Goal: Find contact information: Find contact information

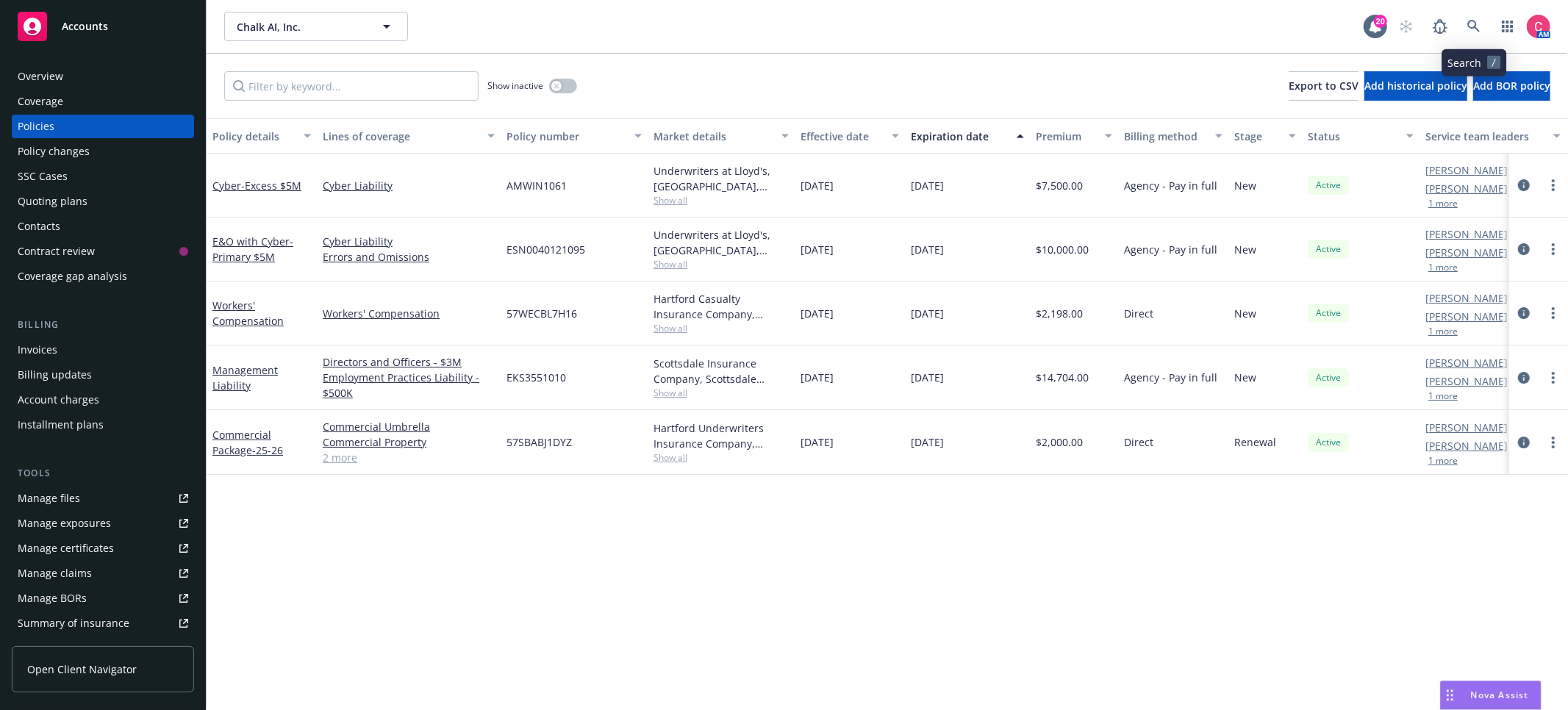
click at [1465, 27] on link at bounding box center [1474, 27] width 30 height 30
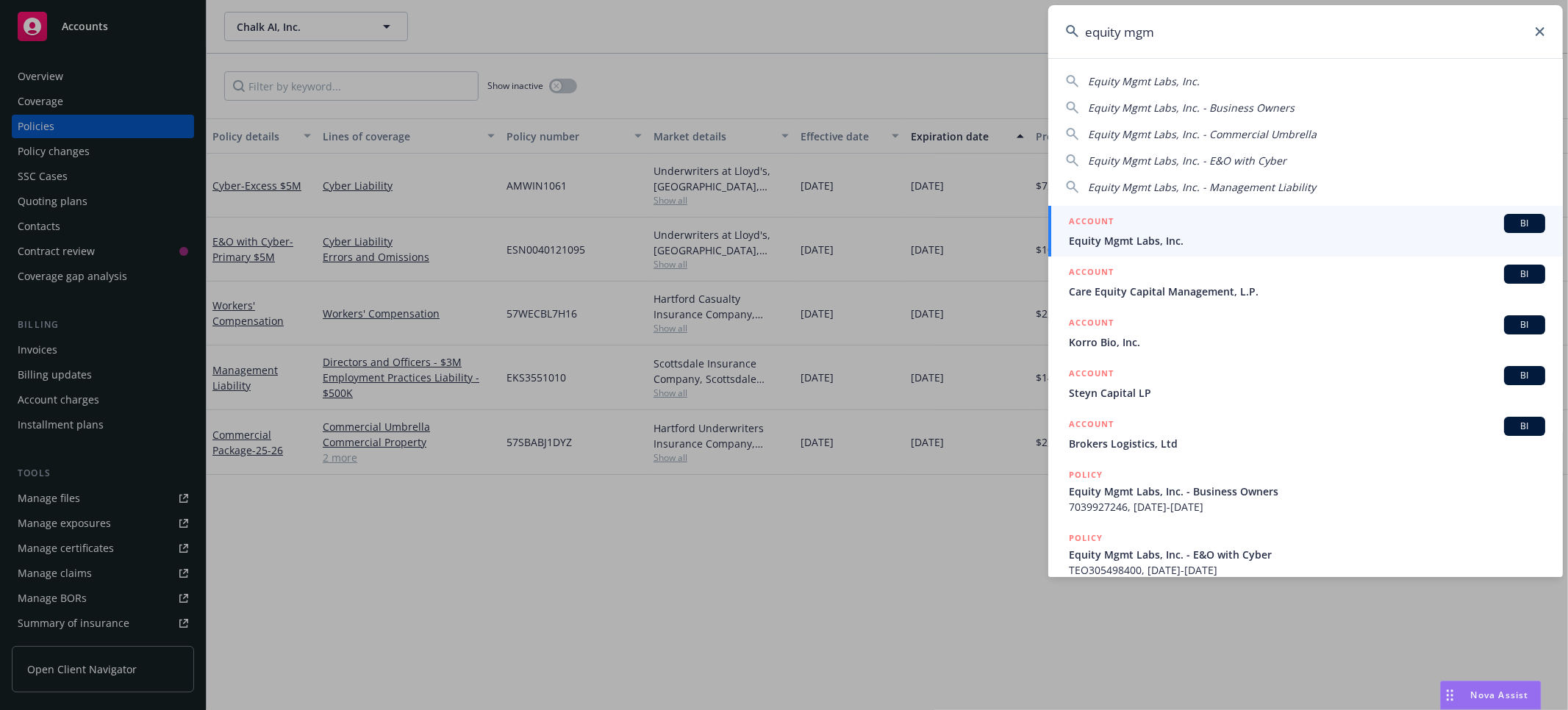
type input "equity mgm"
click at [1436, 213] on link "ACCOUNT BI Equity Mgmt Labs, Inc." at bounding box center [1305, 231] width 514 height 51
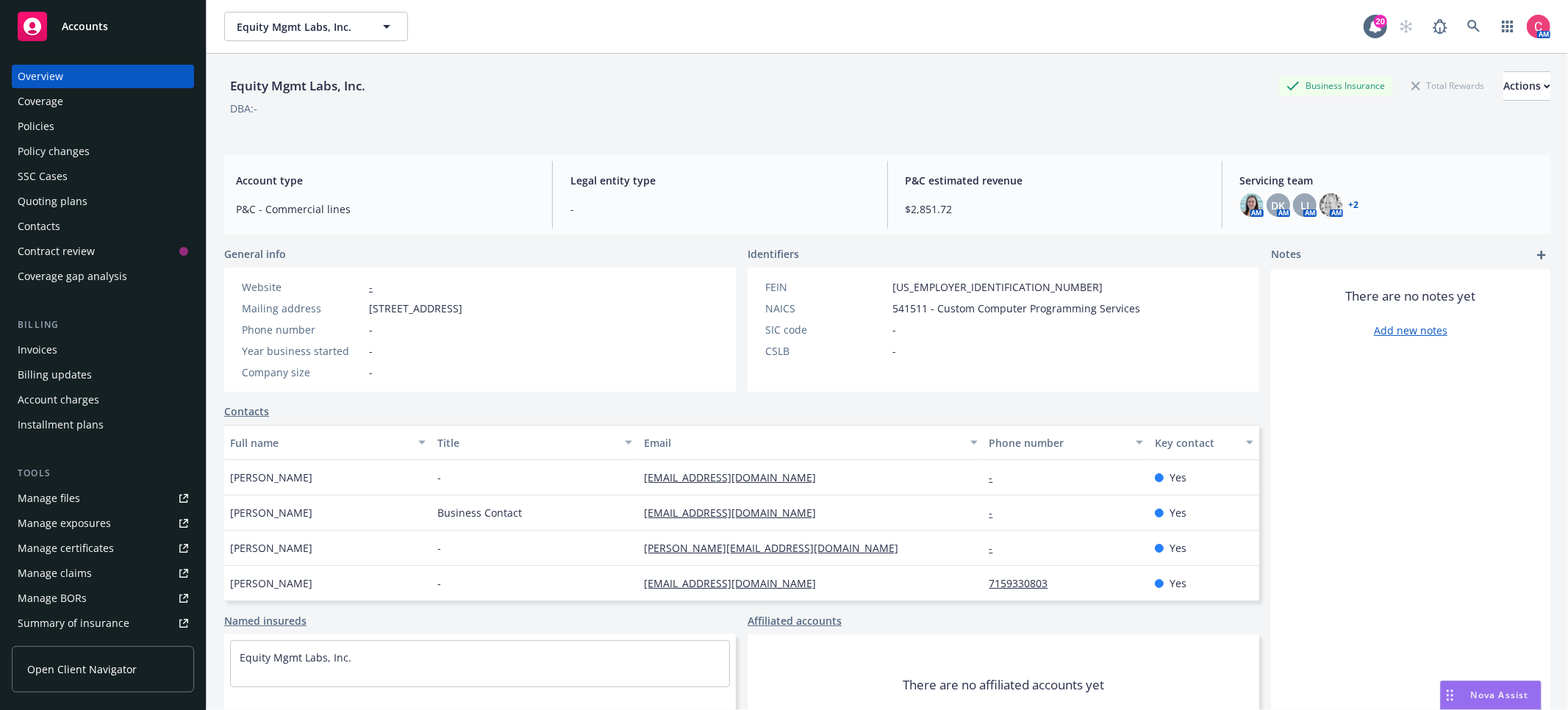
click at [47, 115] on div "Policies" at bounding box center [36, 126] width 37 height 24
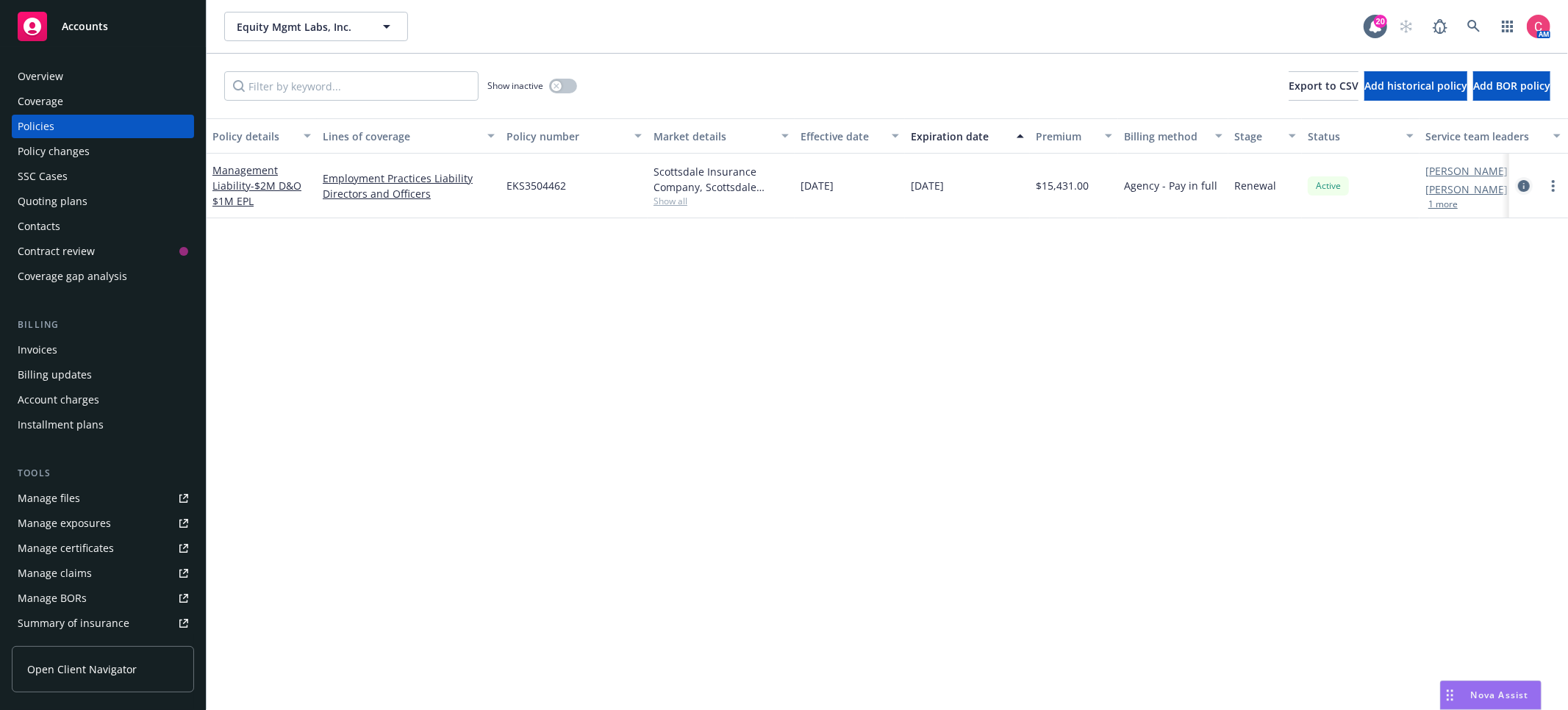
click at [1523, 178] on link "circleInformation" at bounding box center [1524, 186] width 18 height 18
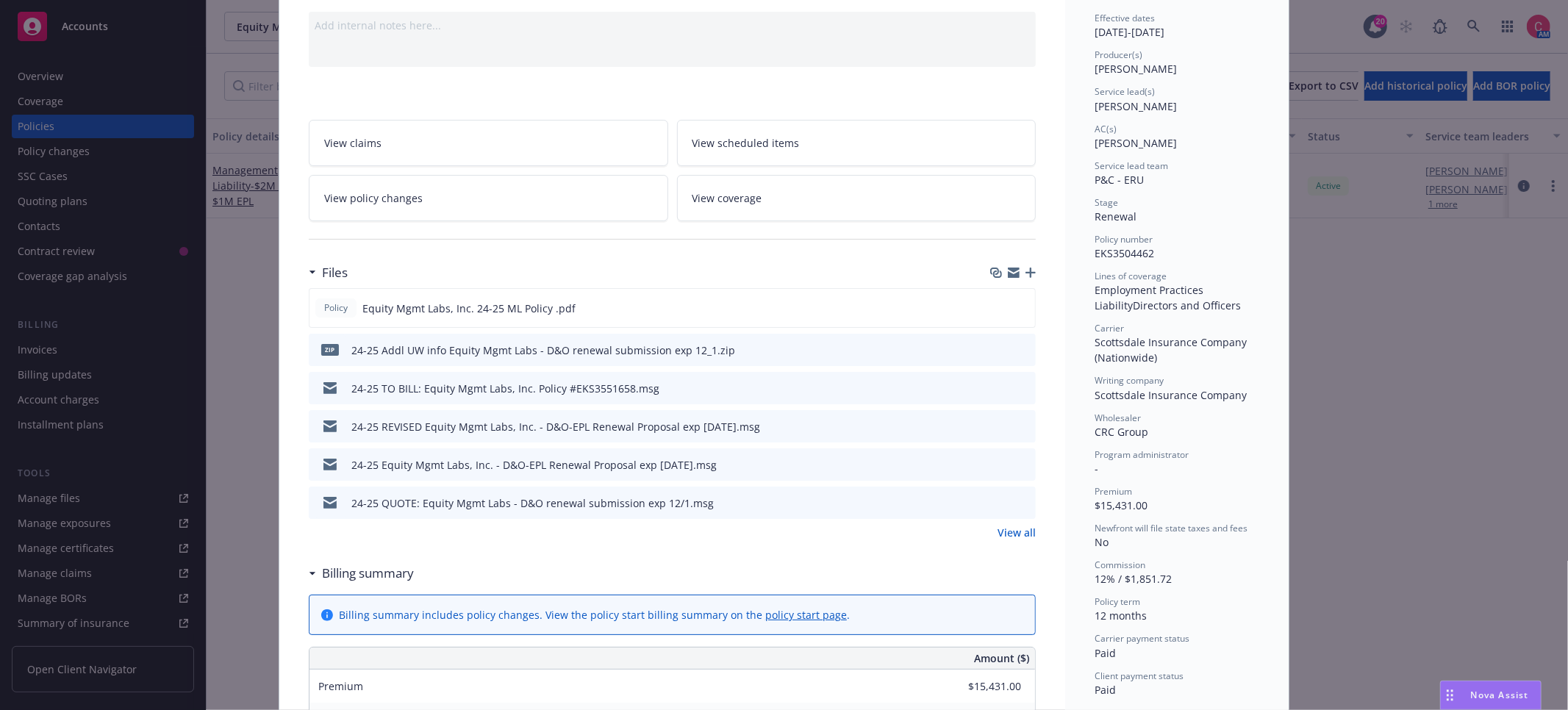
scroll to position [149, 0]
click at [1021, 495] on icon "preview file" at bounding box center [1021, 498] width 13 height 10
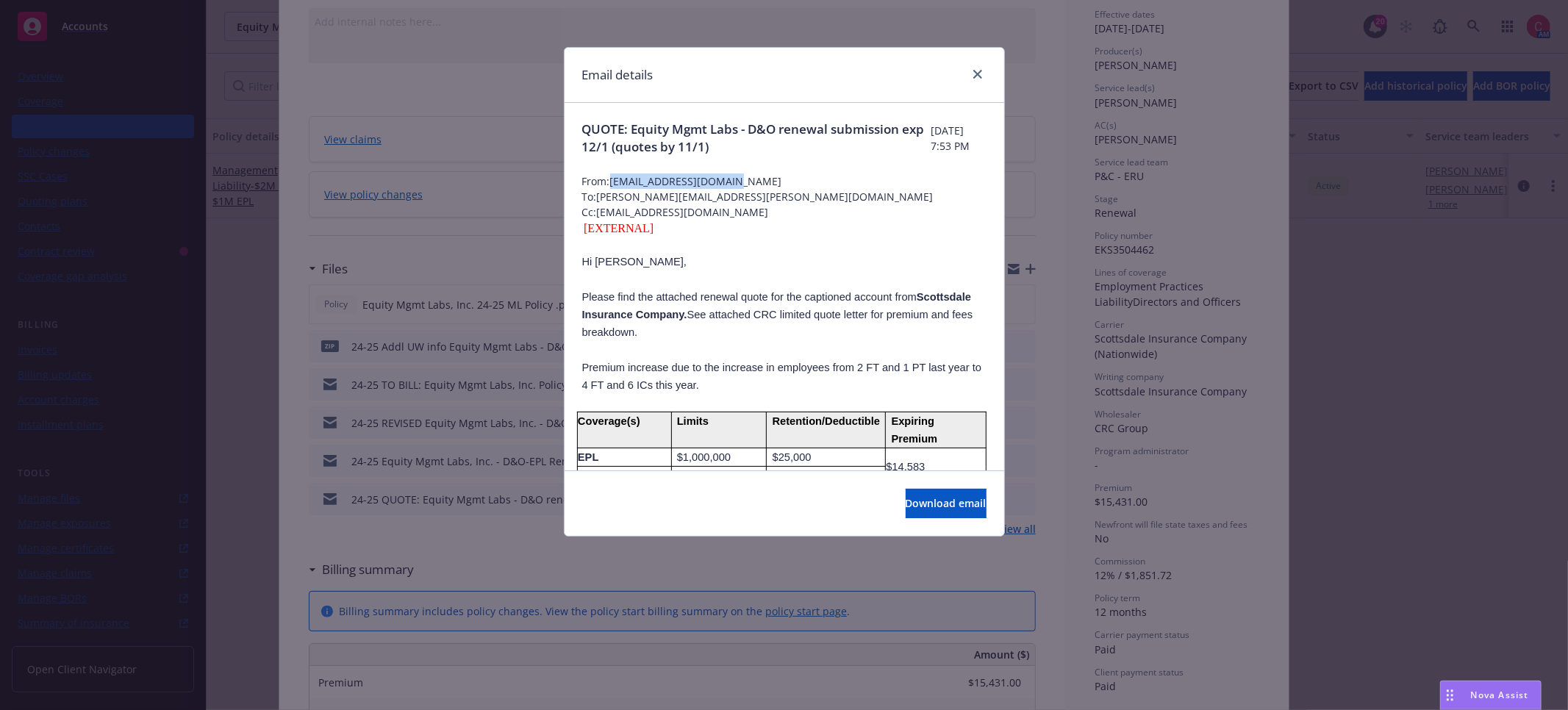
drag, startPoint x: 741, startPoint y: 181, endPoint x: 614, endPoint y: 179, distance: 127.0
click at [614, 179] on span "From: [EMAIL_ADDRESS][DOMAIN_NAME]" at bounding box center [784, 181] width 404 height 16
copy span "[EMAIL_ADDRESS][DOMAIN_NAME]"
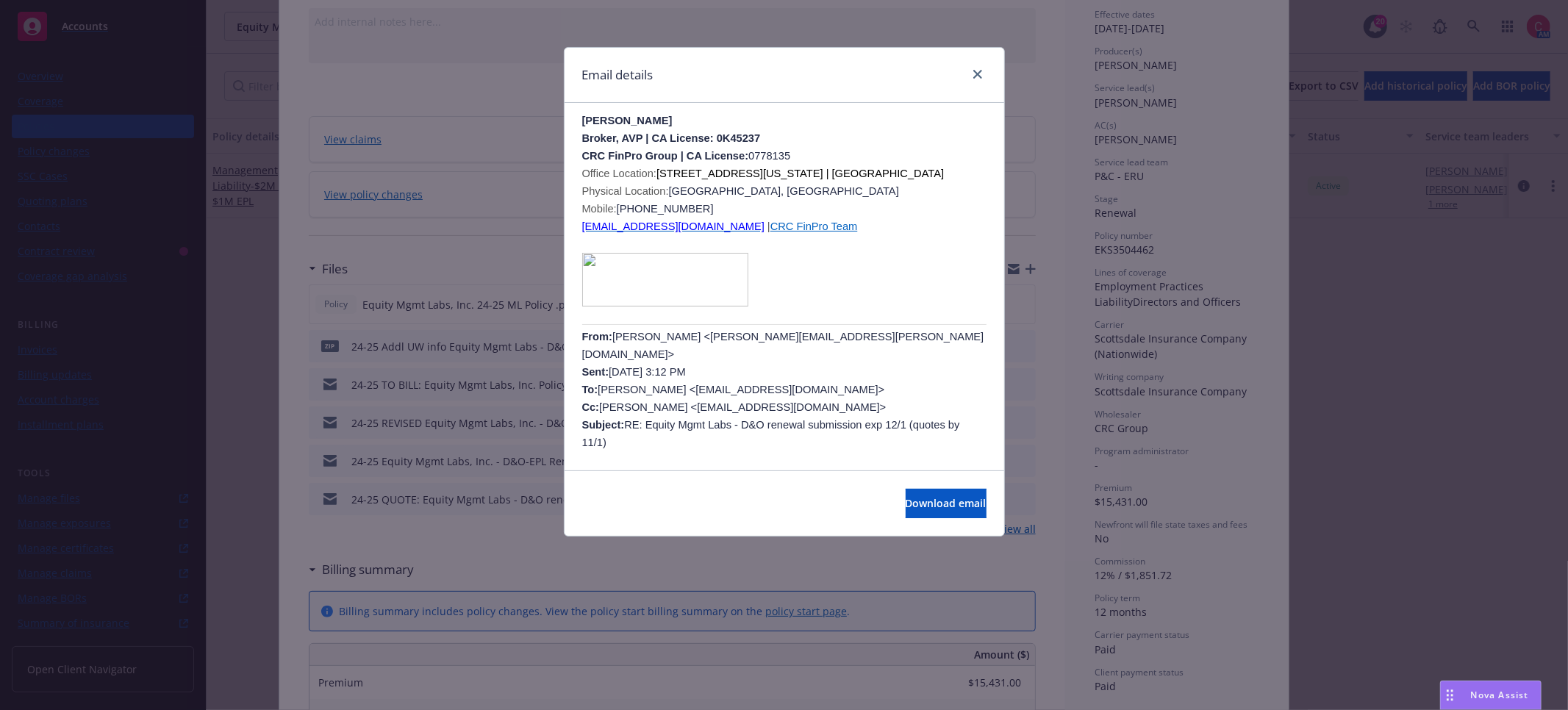
scroll to position [813, 0]
click at [973, 83] on div at bounding box center [975, 75] width 24 height 19
click at [969, 75] on link "close" at bounding box center [978, 75] width 18 height 18
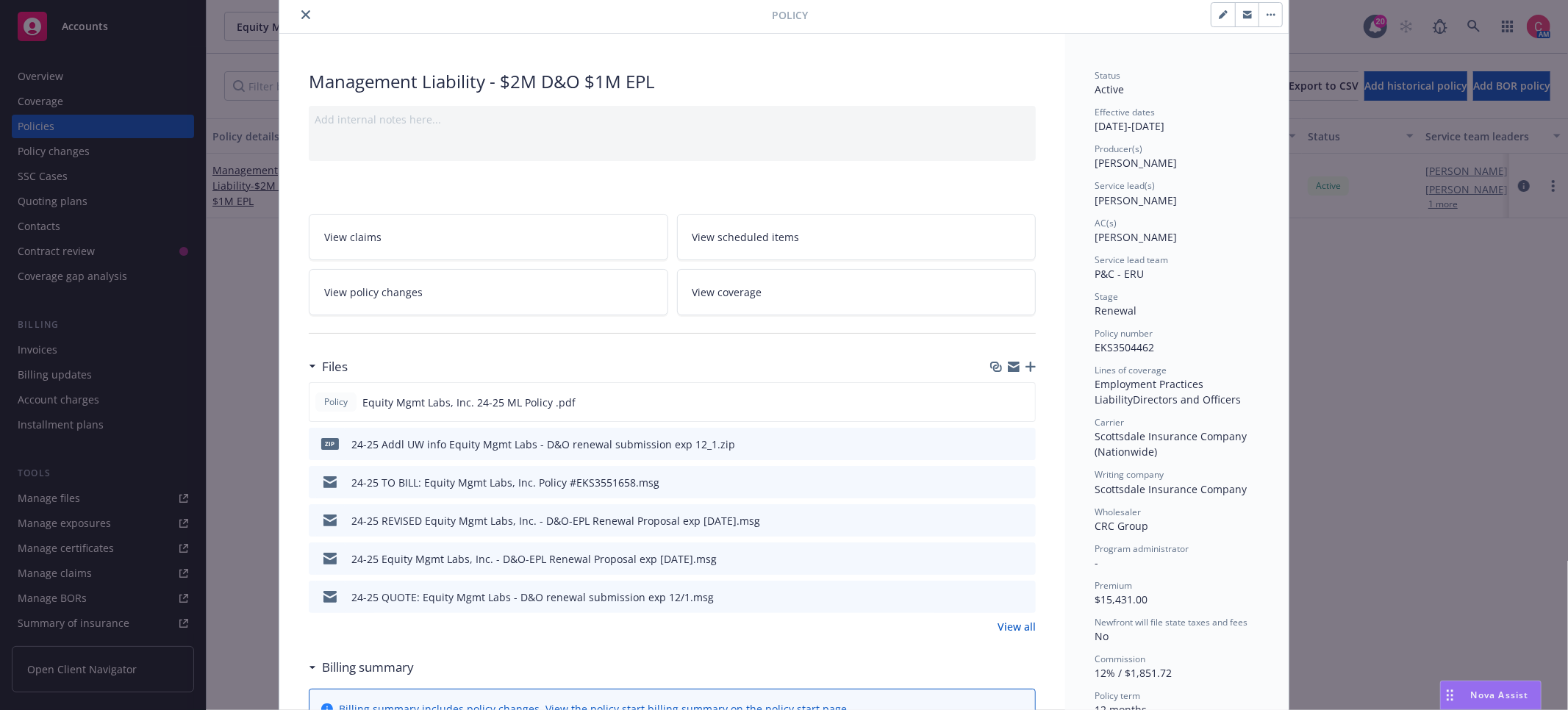
scroll to position [0, 0]
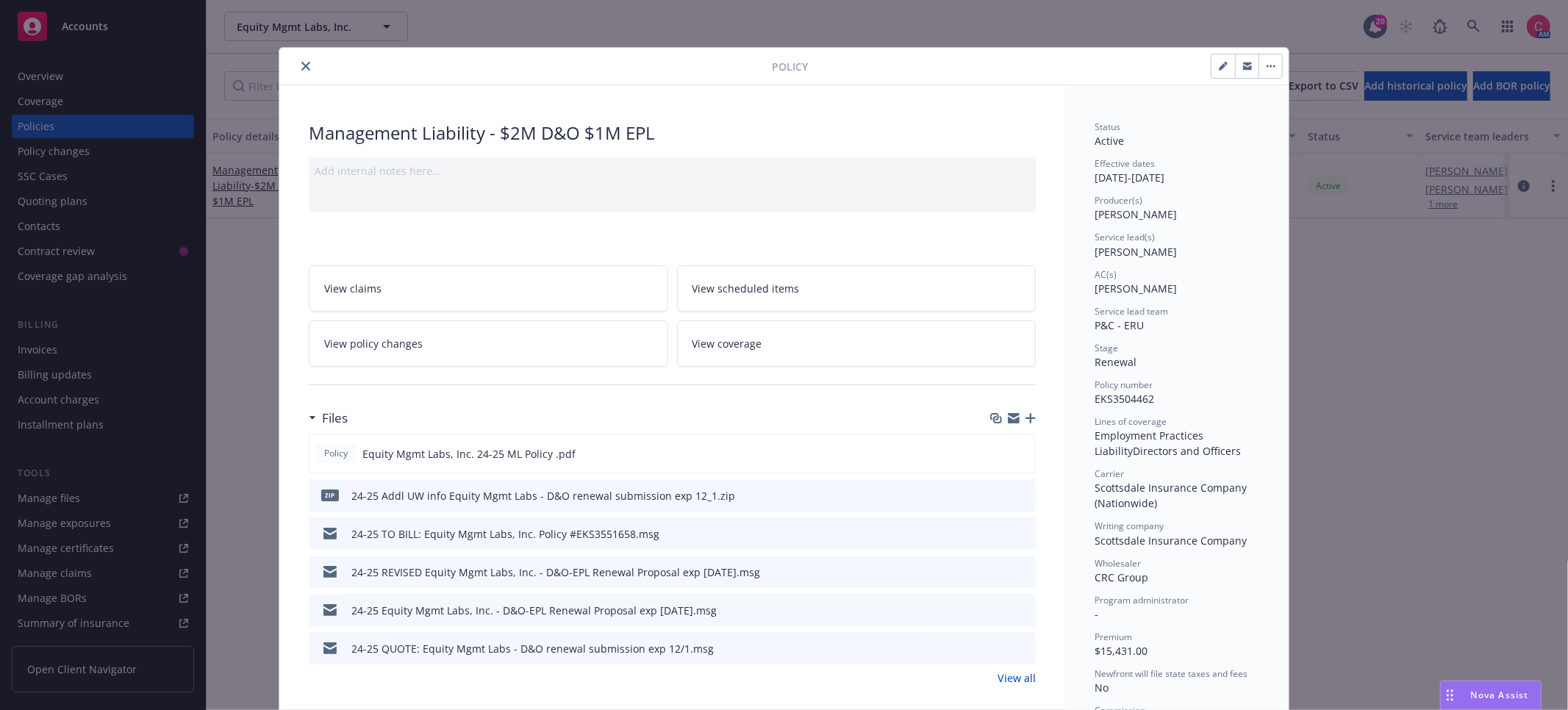
click at [305, 66] on icon "close" at bounding box center [305, 66] width 9 height 9
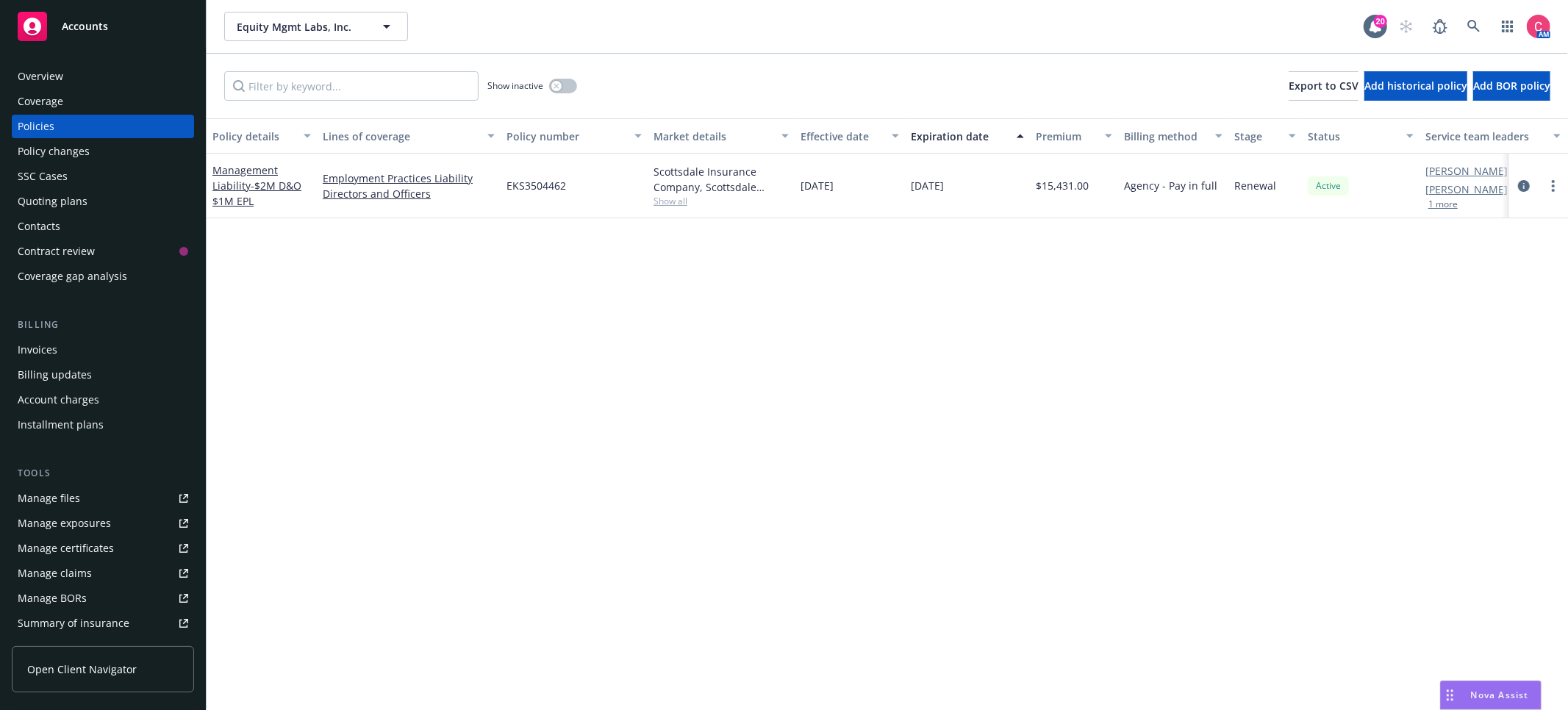
click at [73, 68] on div "Overview" at bounding box center [102, 77] width 170 height 24
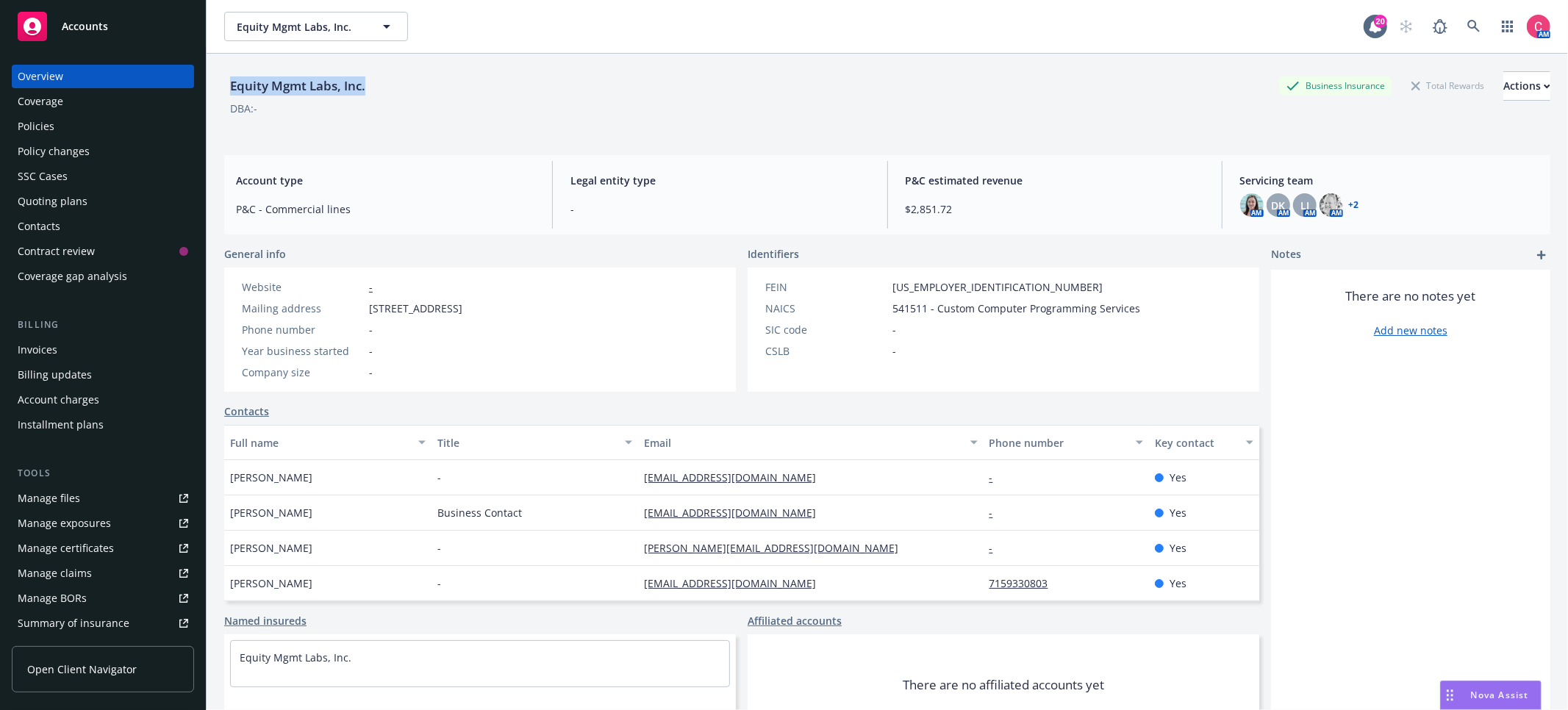
drag, startPoint x: 229, startPoint y: 84, endPoint x: 391, endPoint y: 88, distance: 162.0
click at [391, 88] on div "Equity Mgmt Labs, Inc. Business Insurance Total Rewards Actions" at bounding box center [886, 87] width 1326 height 30
copy div "Equity Mgmt Labs, Inc."
click at [34, 128] on div "Policies" at bounding box center [36, 126] width 37 height 24
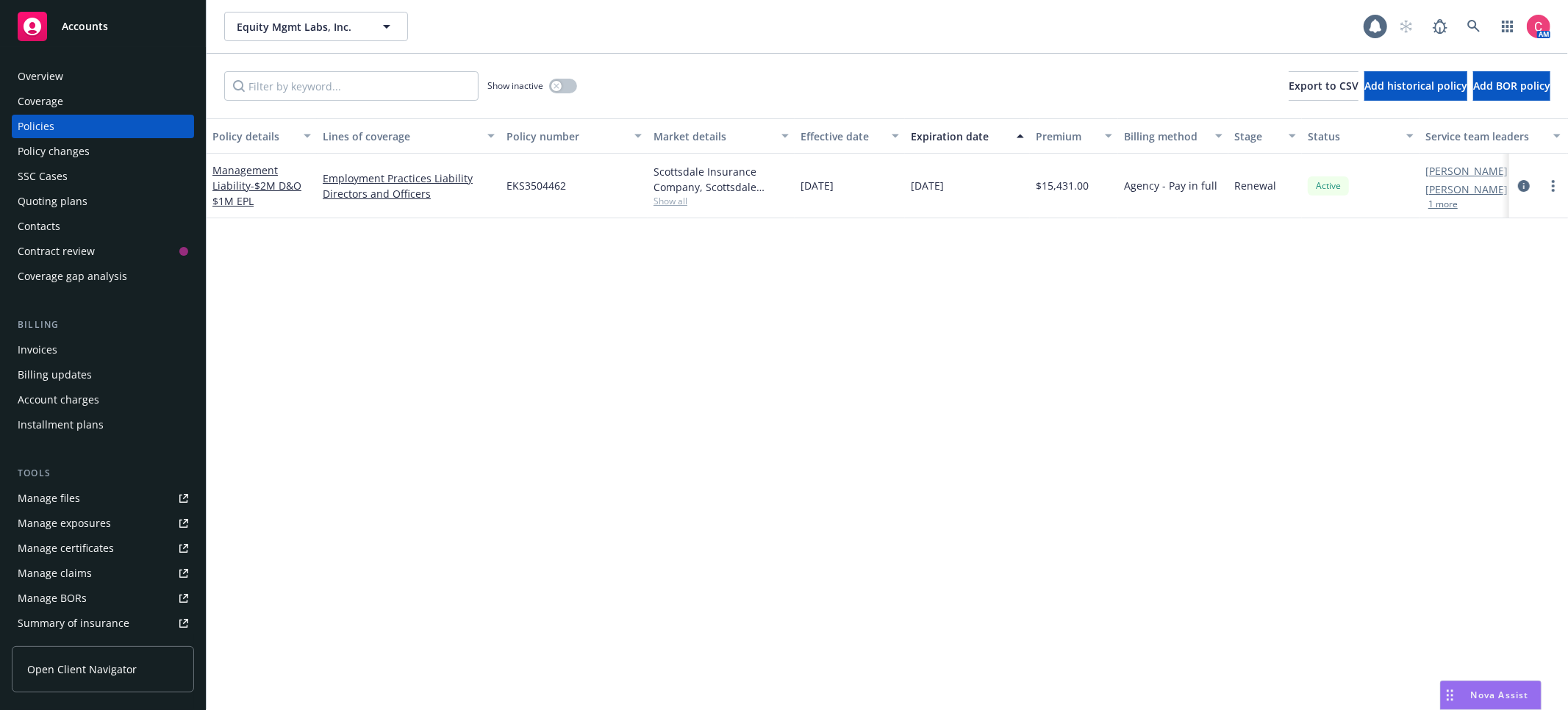
click at [541, 183] on span "EKS3504462" at bounding box center [536, 186] width 60 height 16
click at [541, 182] on span "EKS3504462" at bounding box center [536, 186] width 60 height 16
copy span "EKS3504462"
